Goal: Complete application form: Complete application form

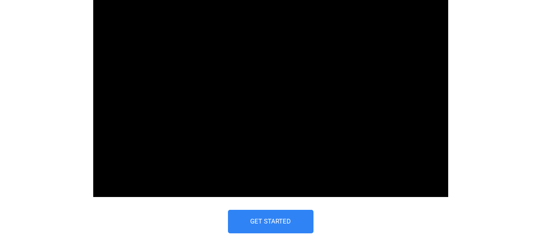
scroll to position [499, 0]
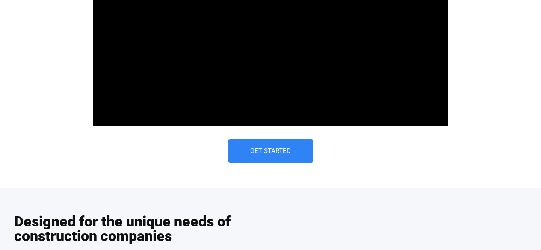
type input "Pecans"
type input "Pier"
type input "Pier Construction Inc."
type input "[EMAIL_ADDRESS][DOMAIN_NAME]"
type input "(142) 555-6789"
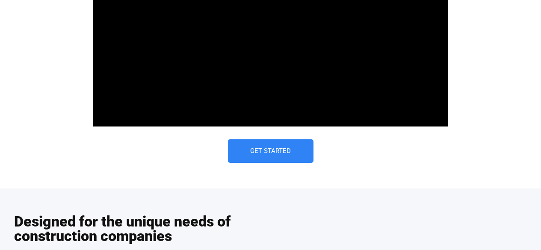
select select "Not a Contractor"
type textarea "I'm interested in learning more about how [DOMAIN_NAME] can help my business th…"
type input "(142)555-6789"
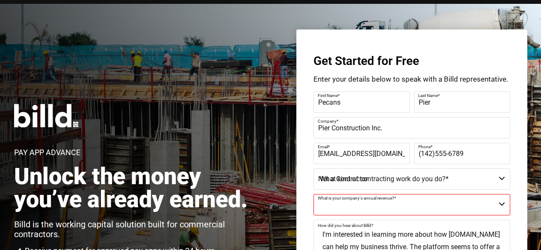
scroll to position [0, 0]
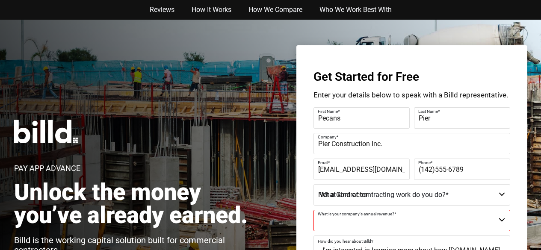
click at [38, 137] on img at bounding box center [46, 132] width 64 height 24
